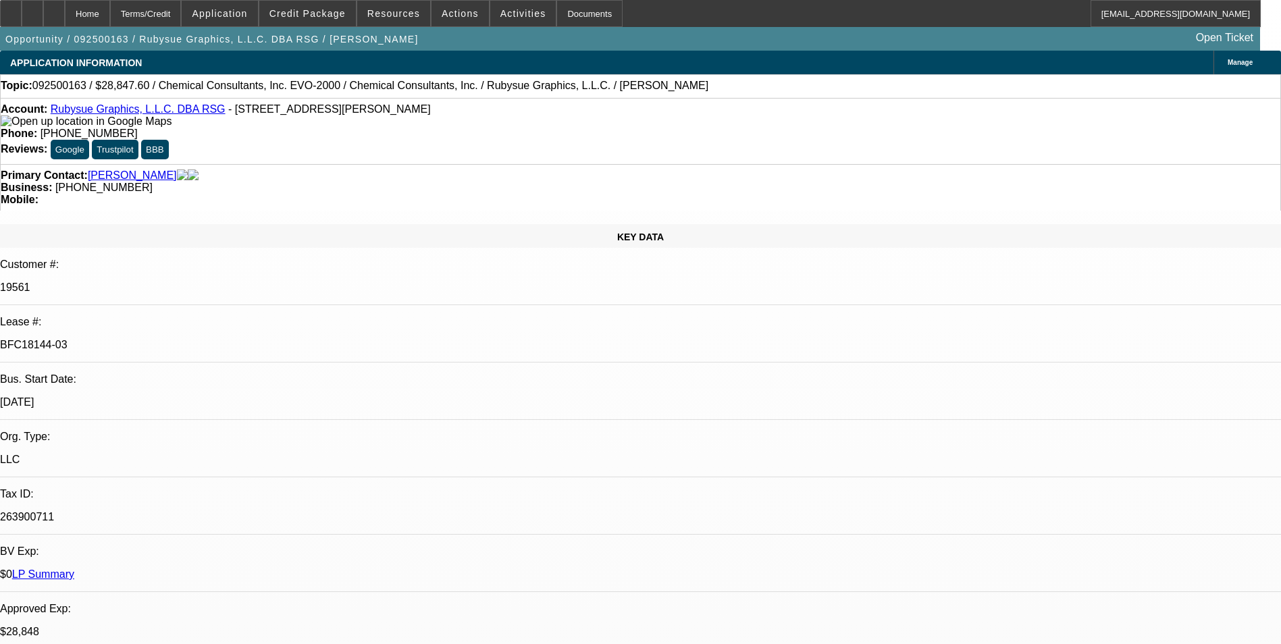
select select "0"
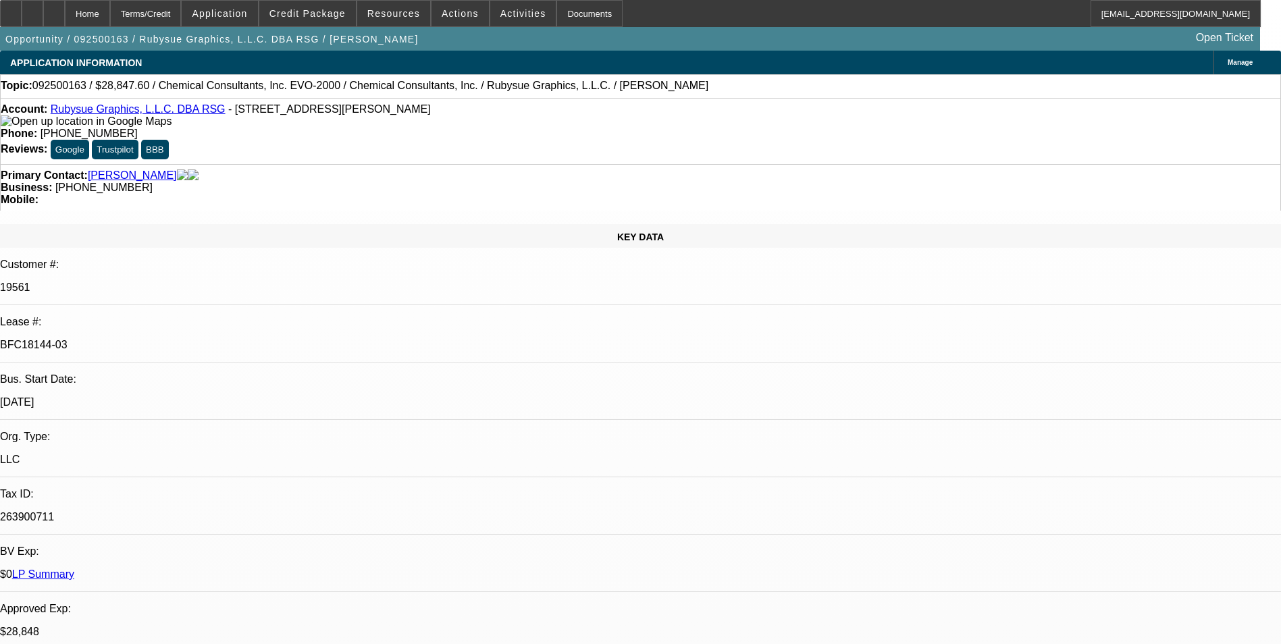
select select "0"
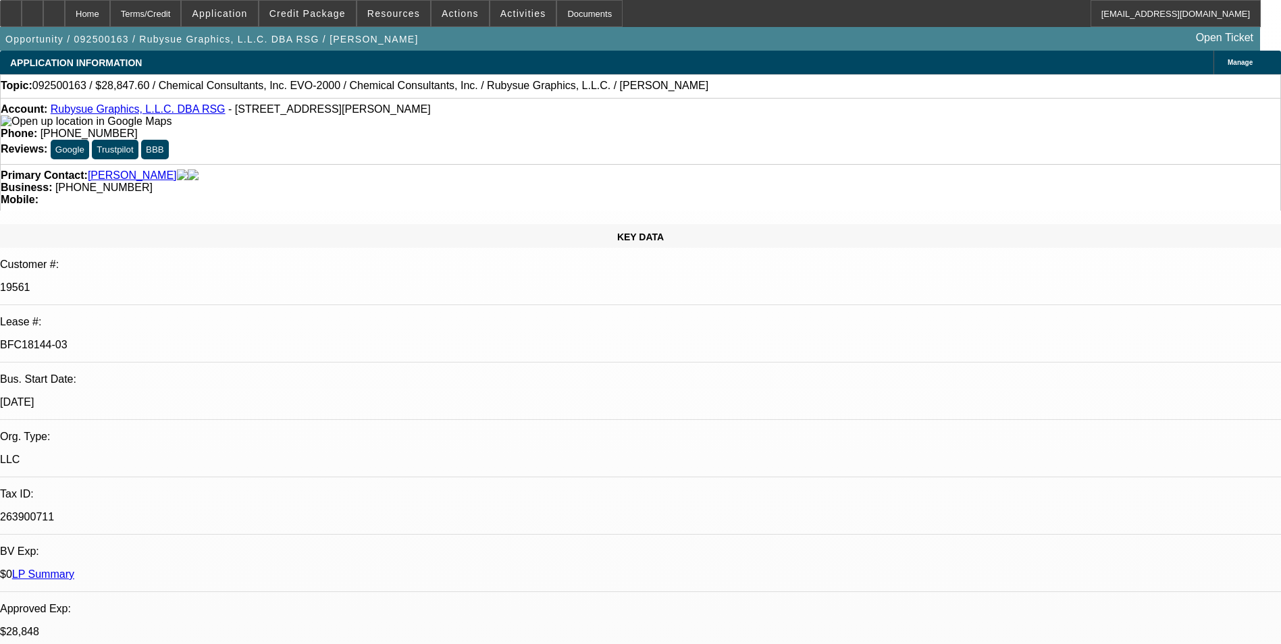
select select "0"
select select "1"
select select "2"
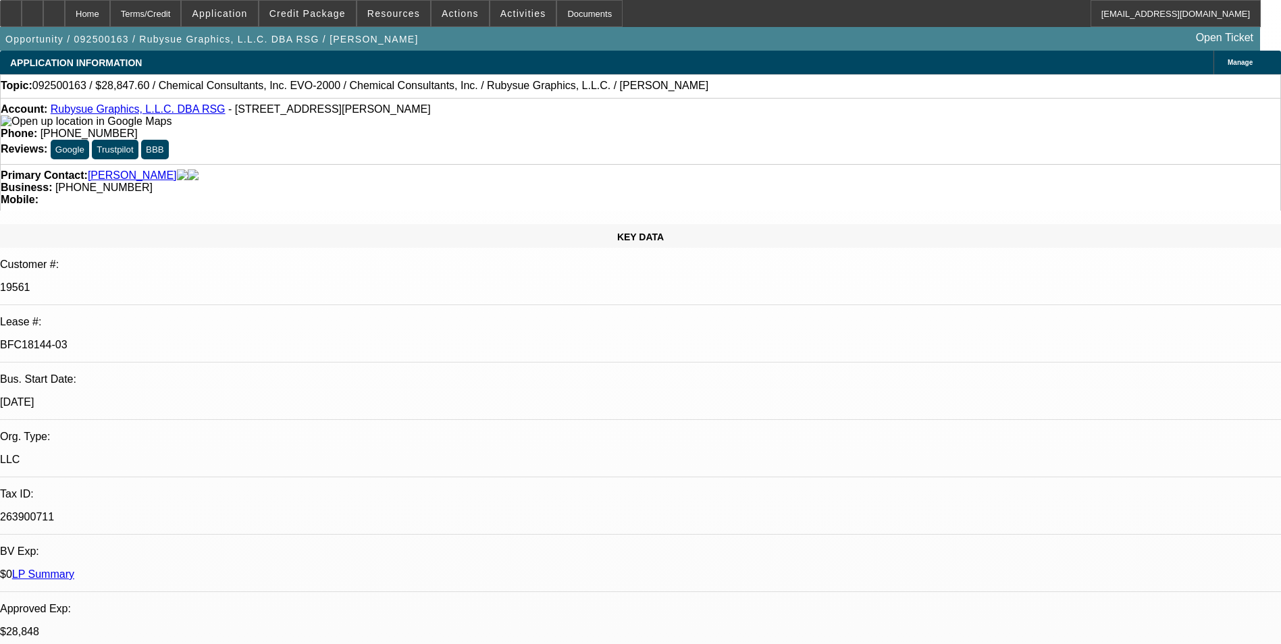
select select "1"
select select "2"
select select "1"
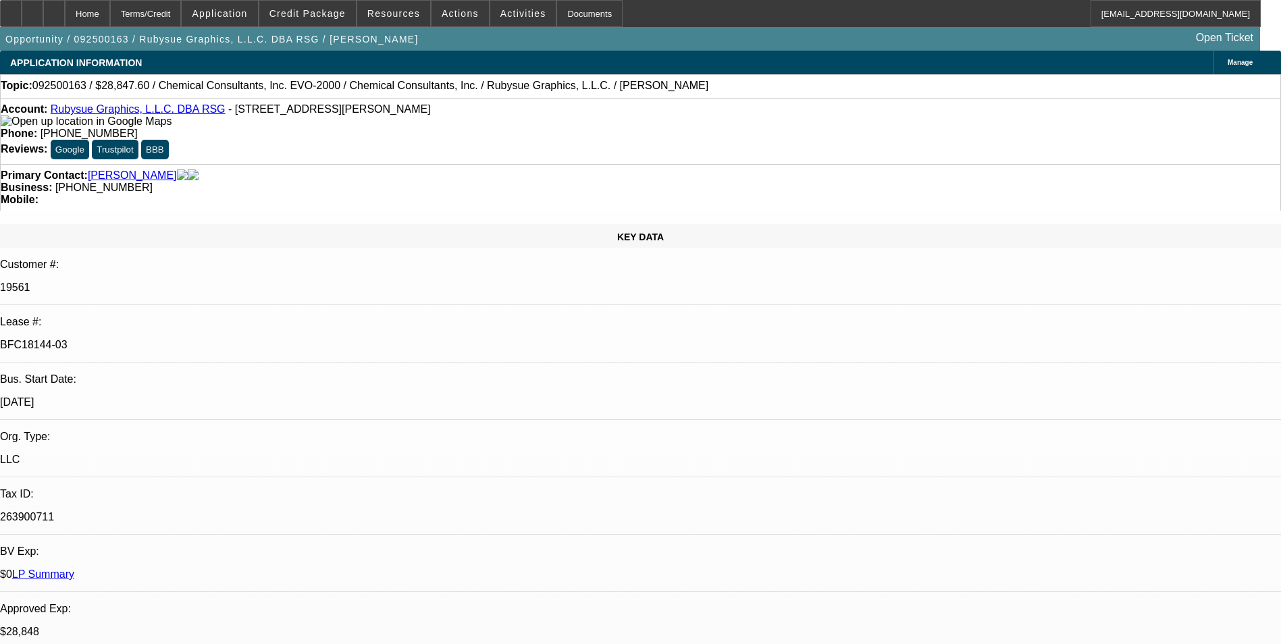
select select "2"
select select "1"
select select "2"
